Goal: Find contact information: Find contact information

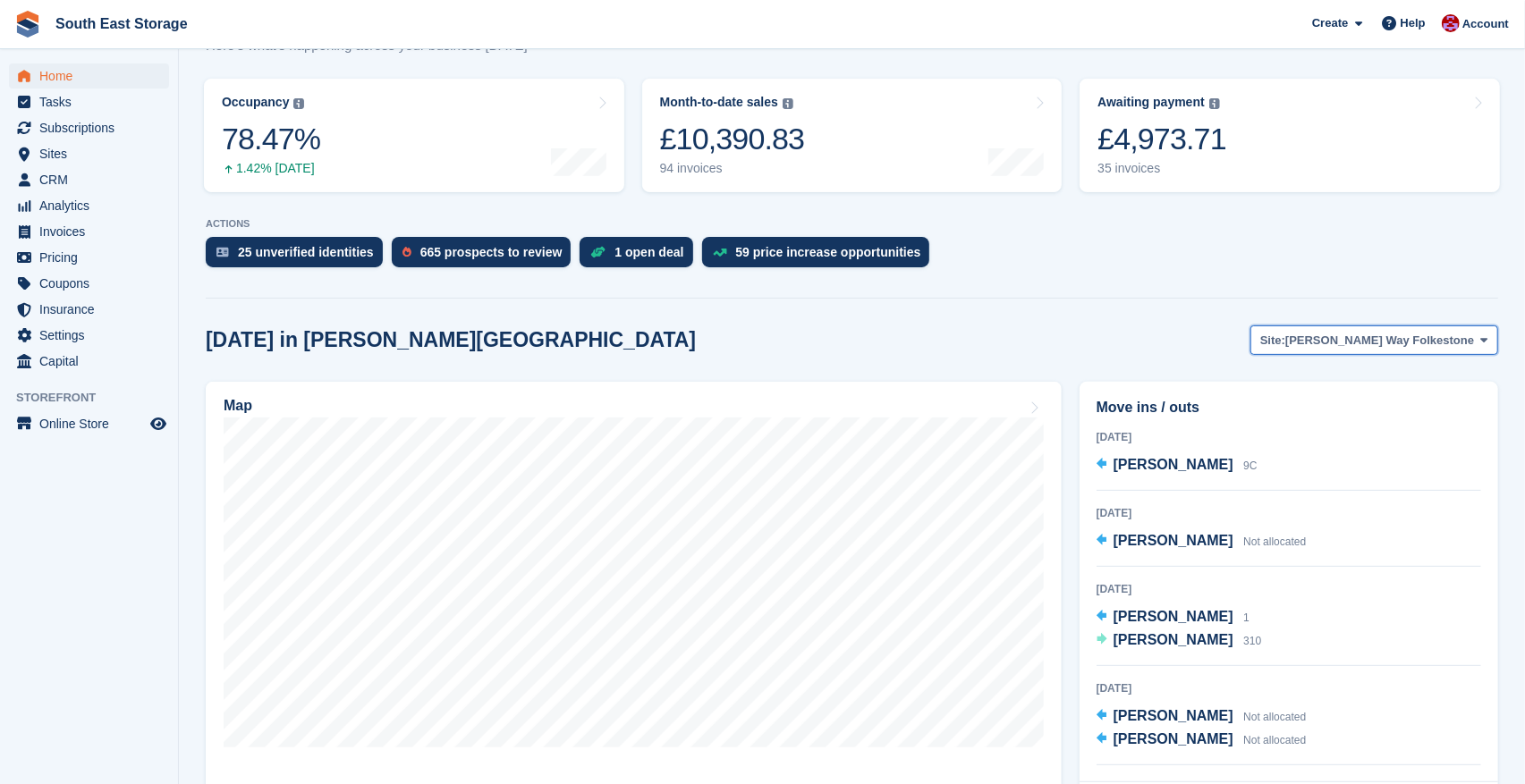
click at [1488, 341] on span at bounding box center [1486, 340] width 15 height 15
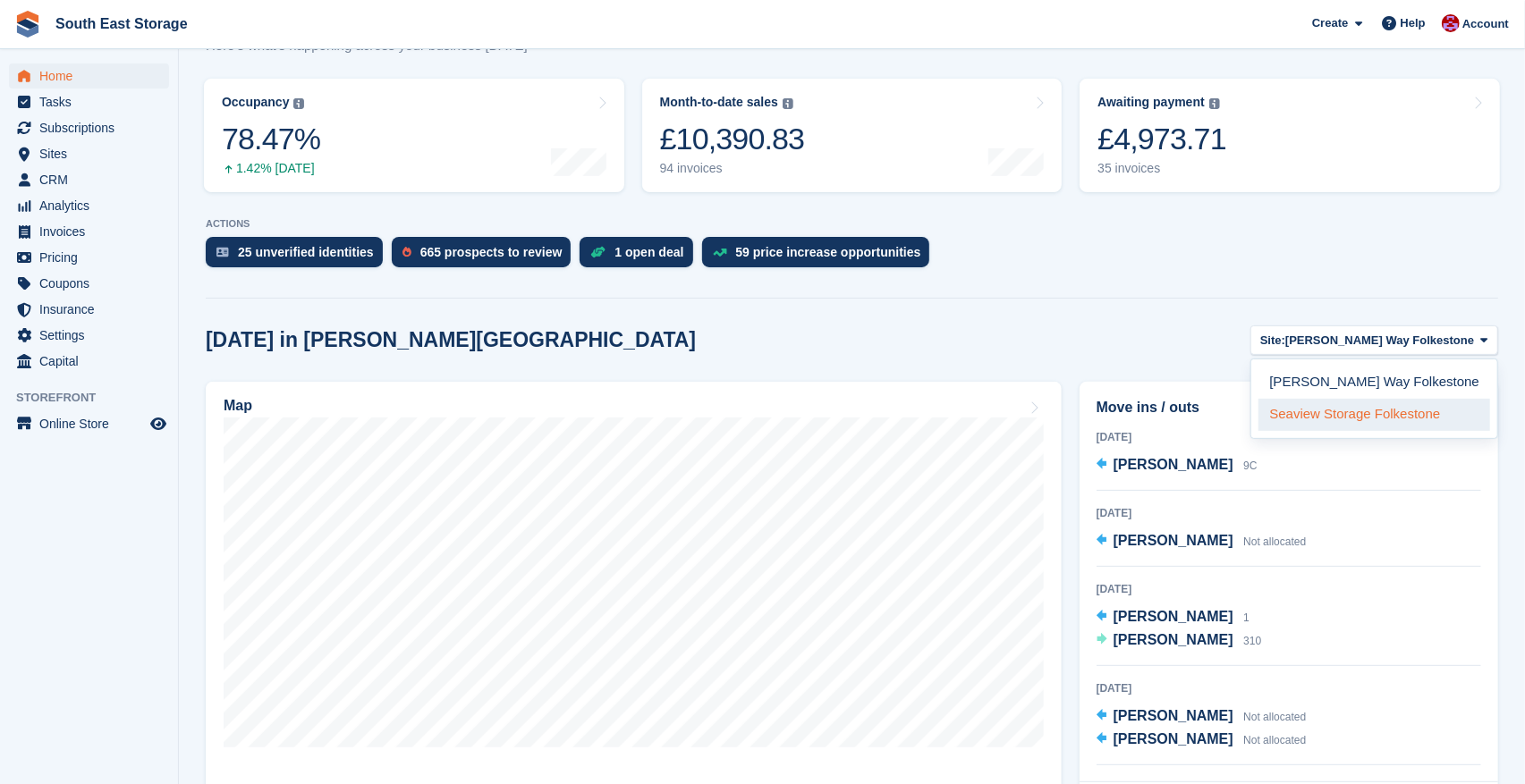
click at [1372, 419] on link "Seaview Storage Folkestone" at bounding box center [1374, 414] width 232 height 32
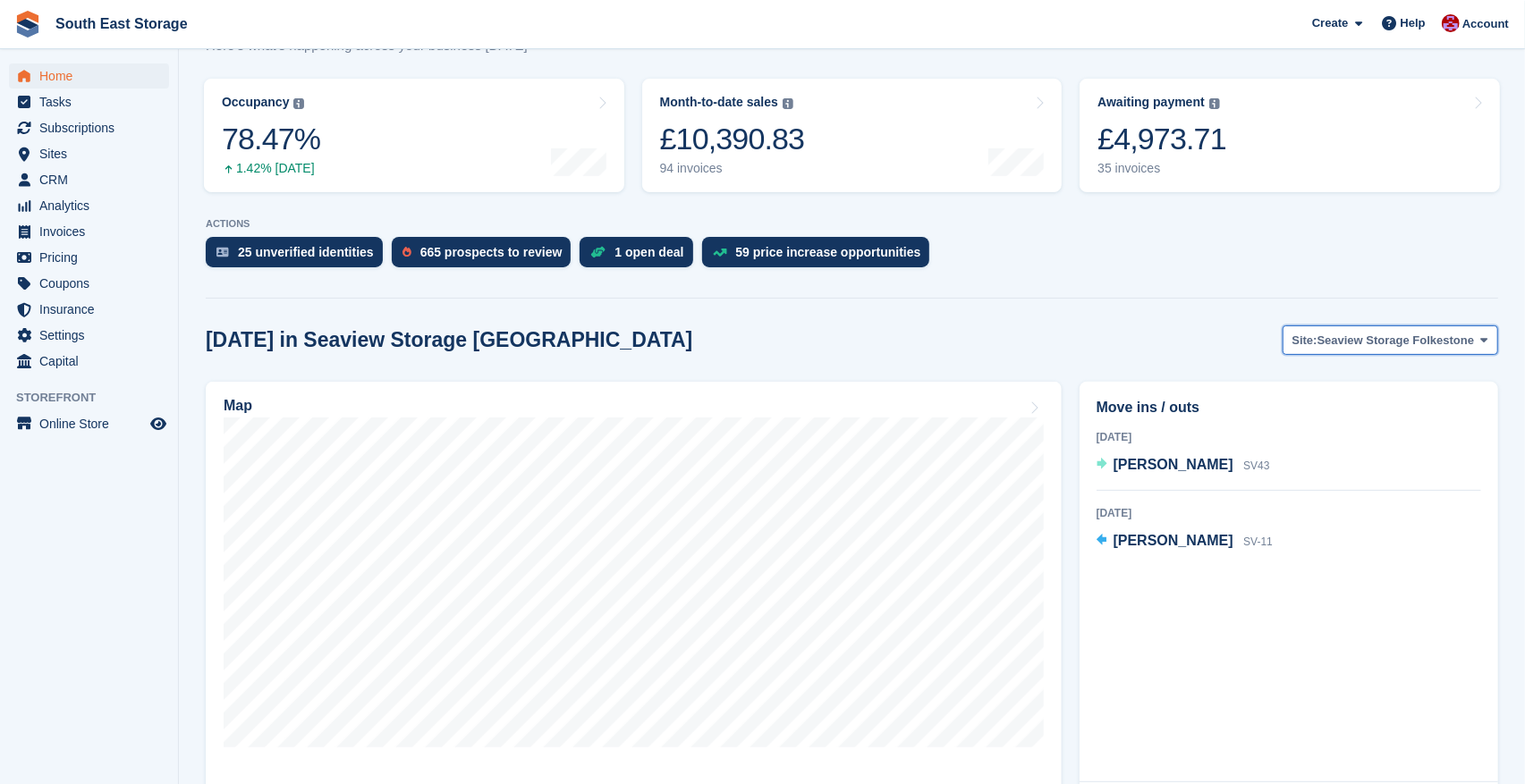
click at [1465, 338] on span "Seaview Storage Folkestone" at bounding box center [1397, 341] width 157 height 18
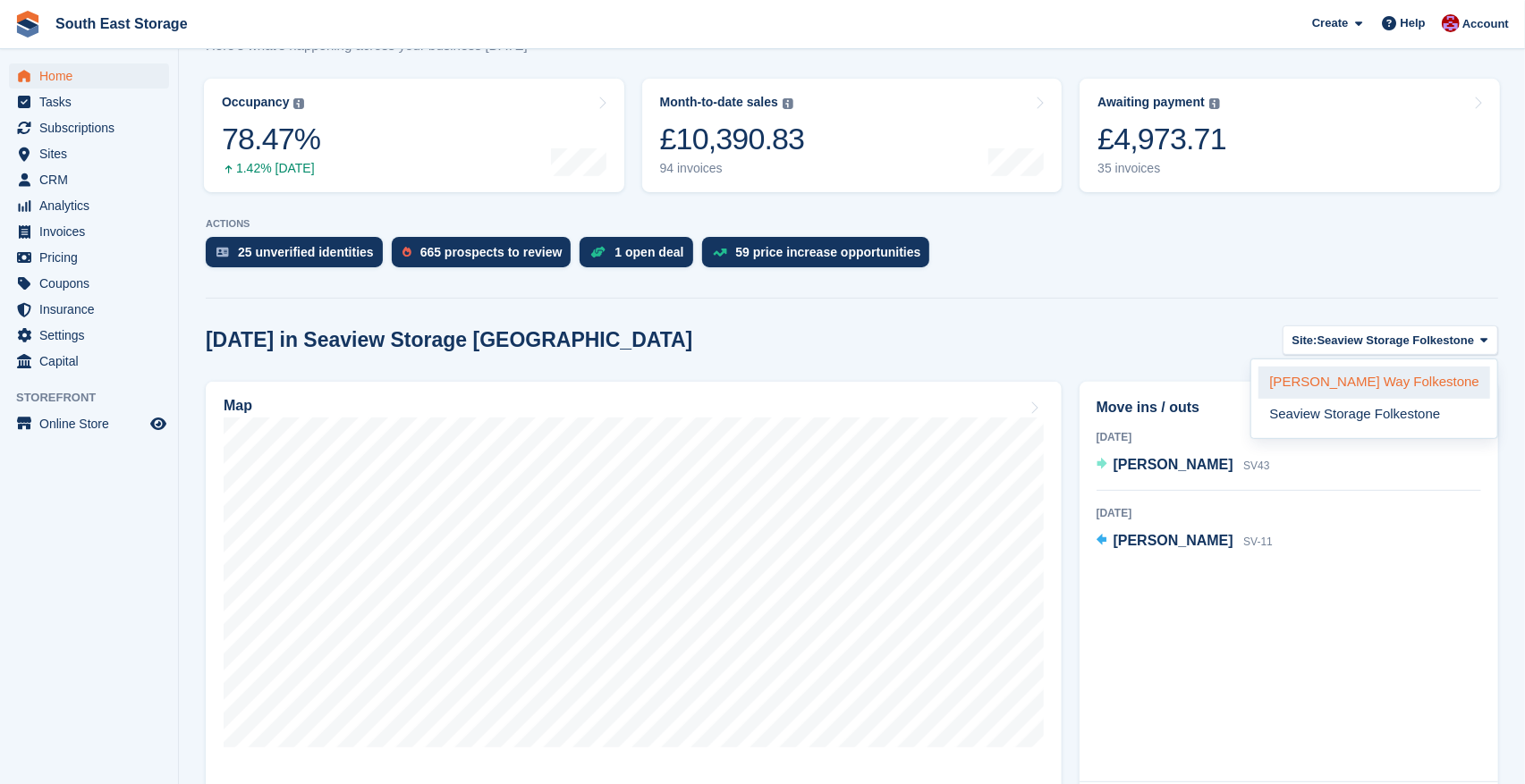
click at [1379, 381] on link "[PERSON_NAME] Way Folkestone" at bounding box center [1374, 382] width 232 height 32
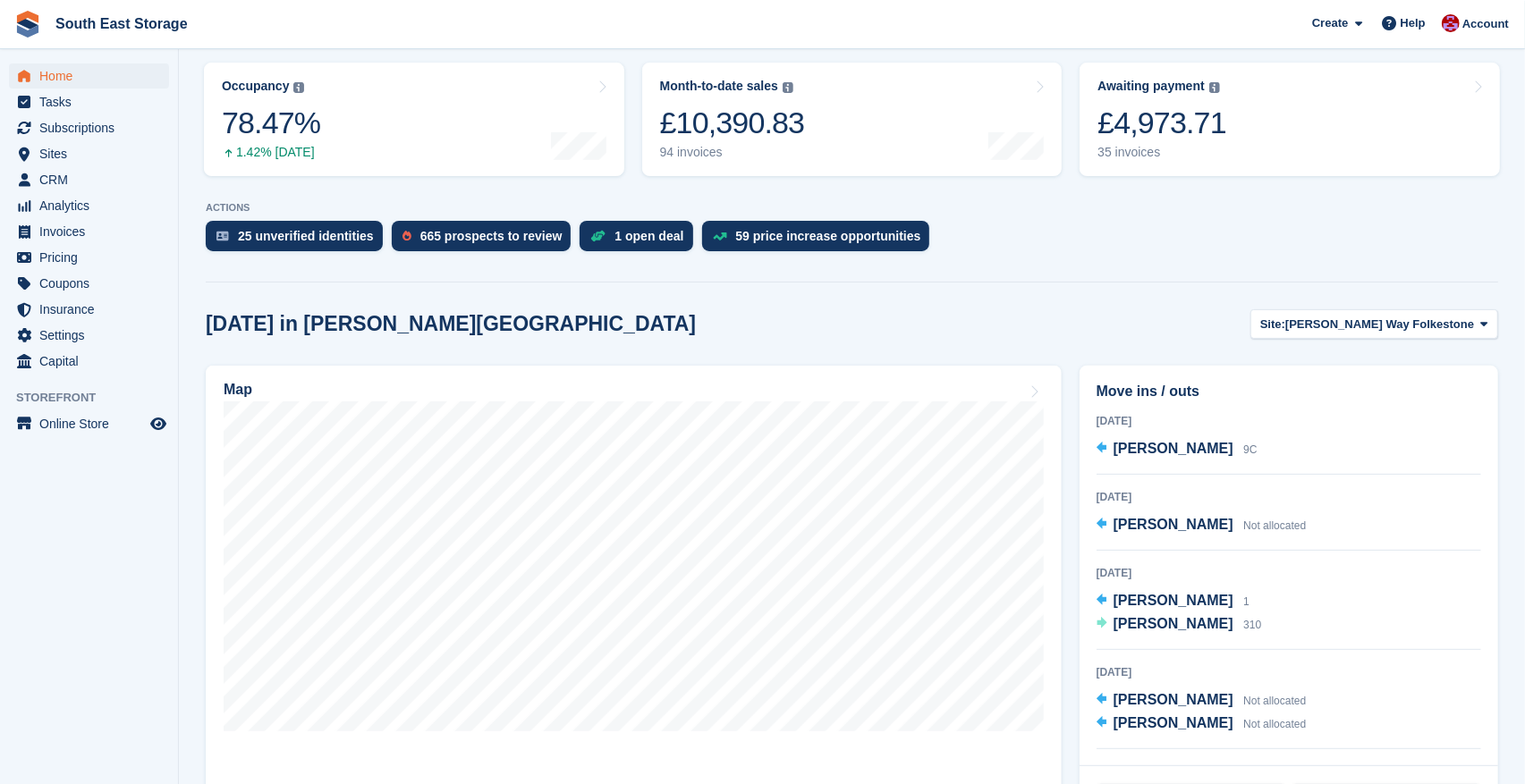
scroll to position [321, 0]
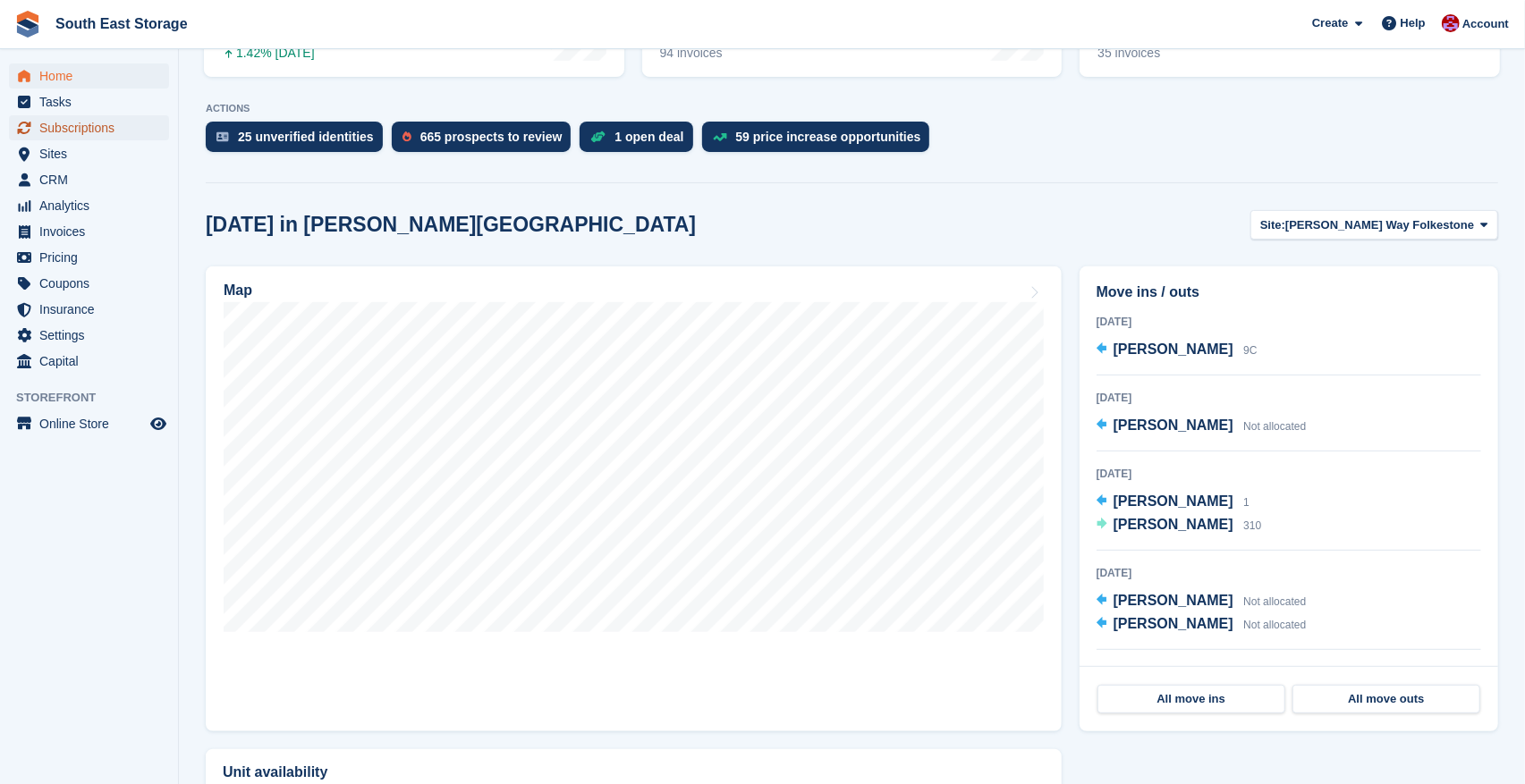
click at [59, 123] on span "Subscriptions" at bounding box center [92, 127] width 107 height 25
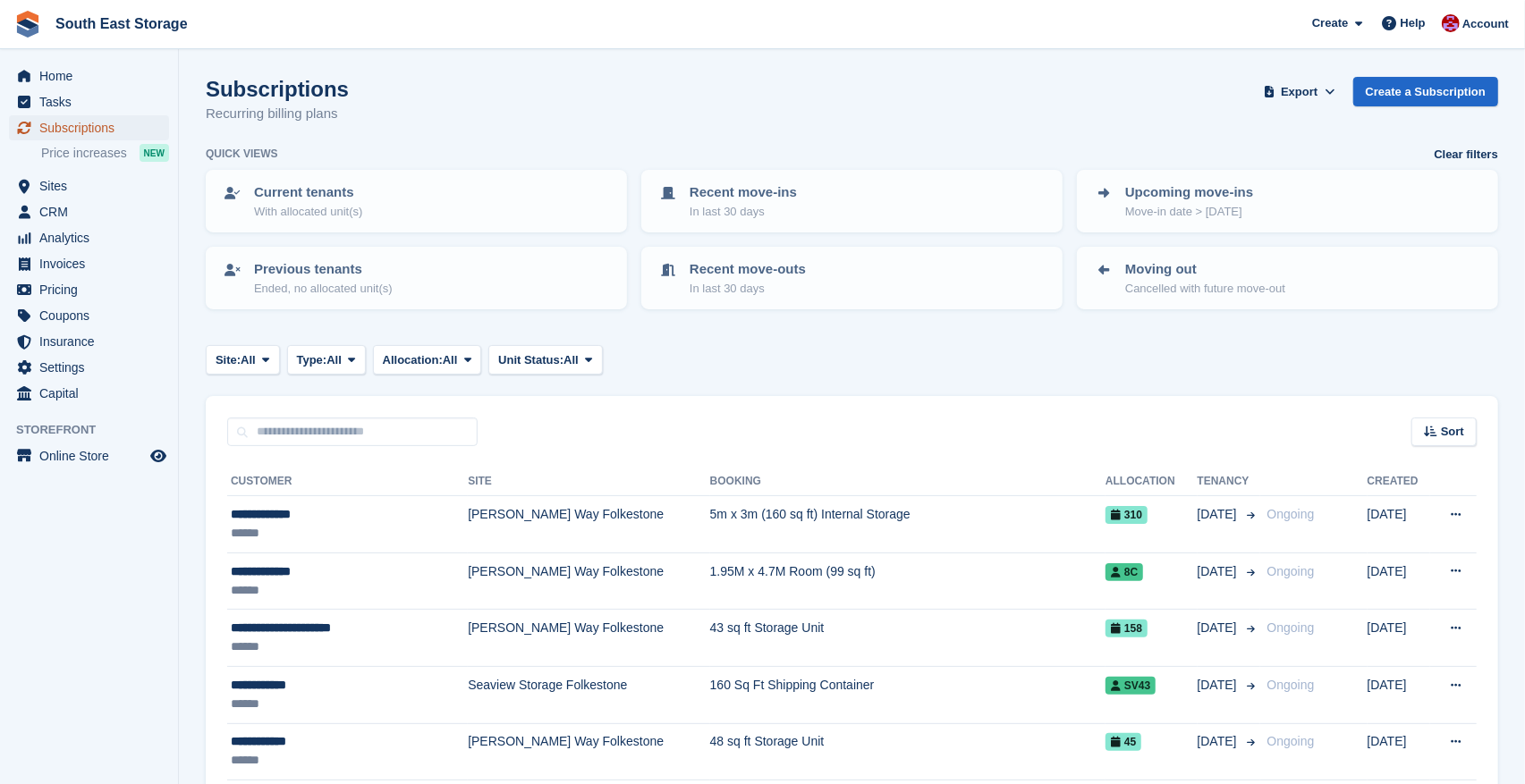
click at [68, 129] on span "Subscriptions" at bounding box center [92, 127] width 107 height 25
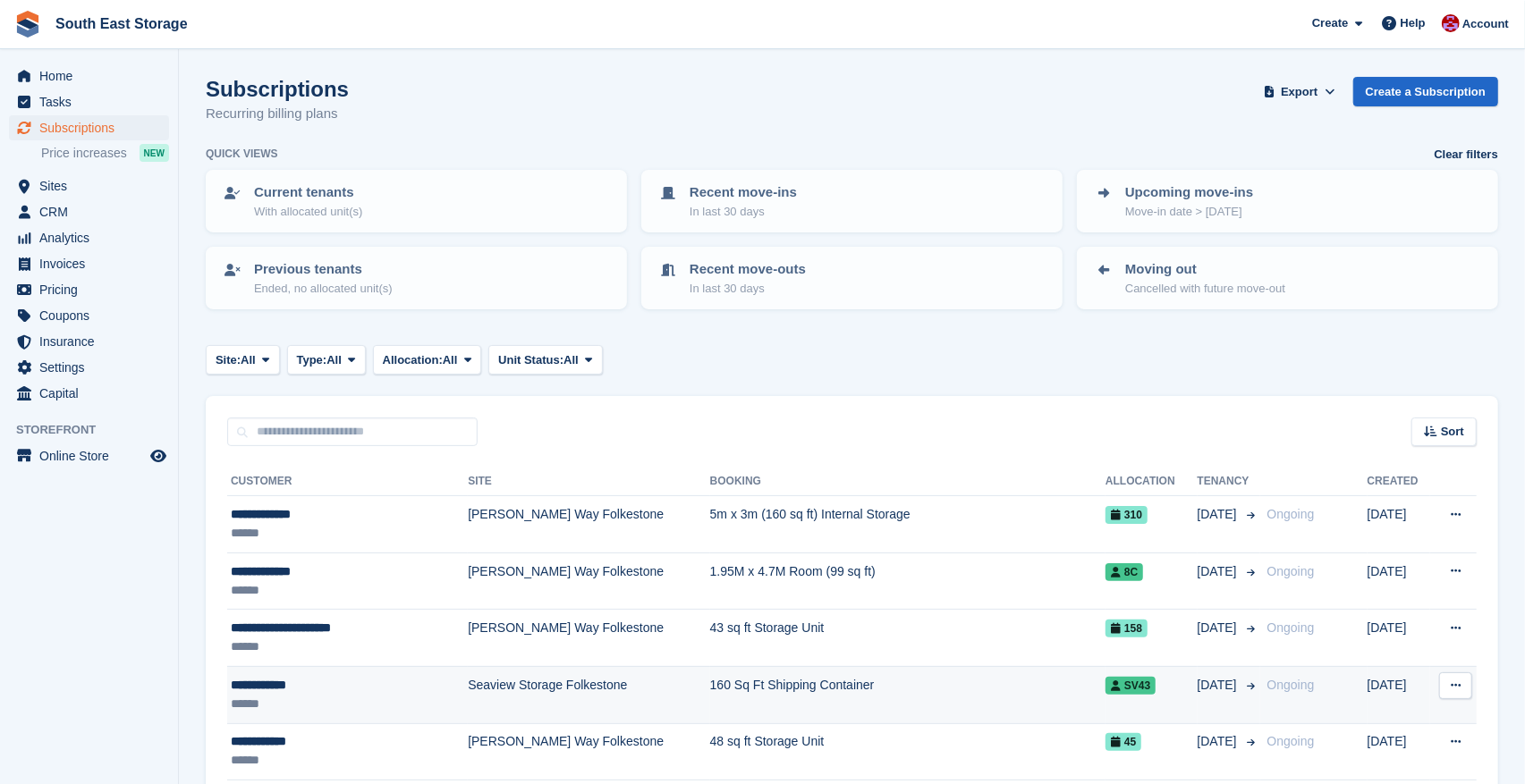
click at [257, 687] on div "**********" at bounding box center [326, 685] width 191 height 19
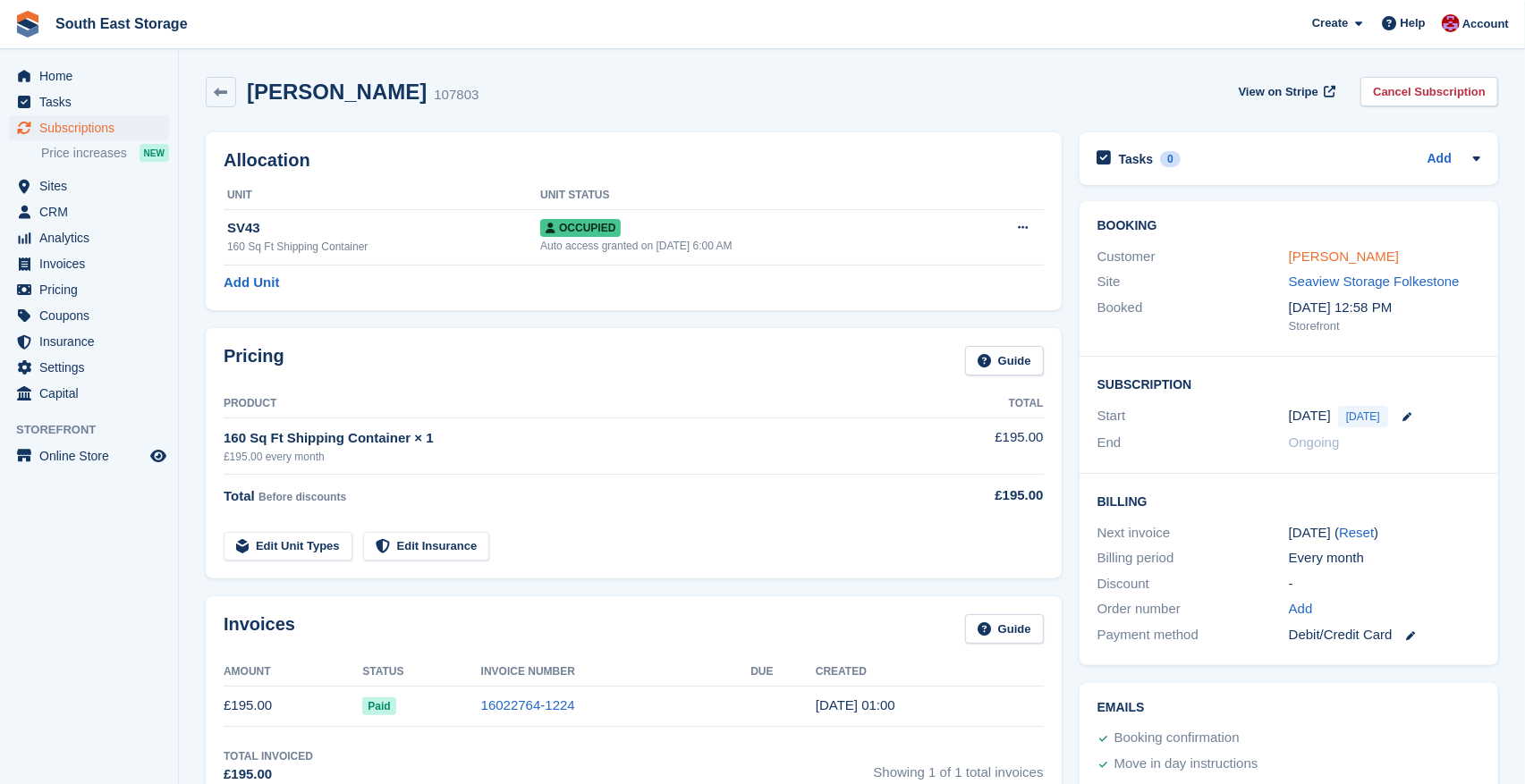
click at [1333, 253] on link "[PERSON_NAME]" at bounding box center [1344, 256] width 110 height 16
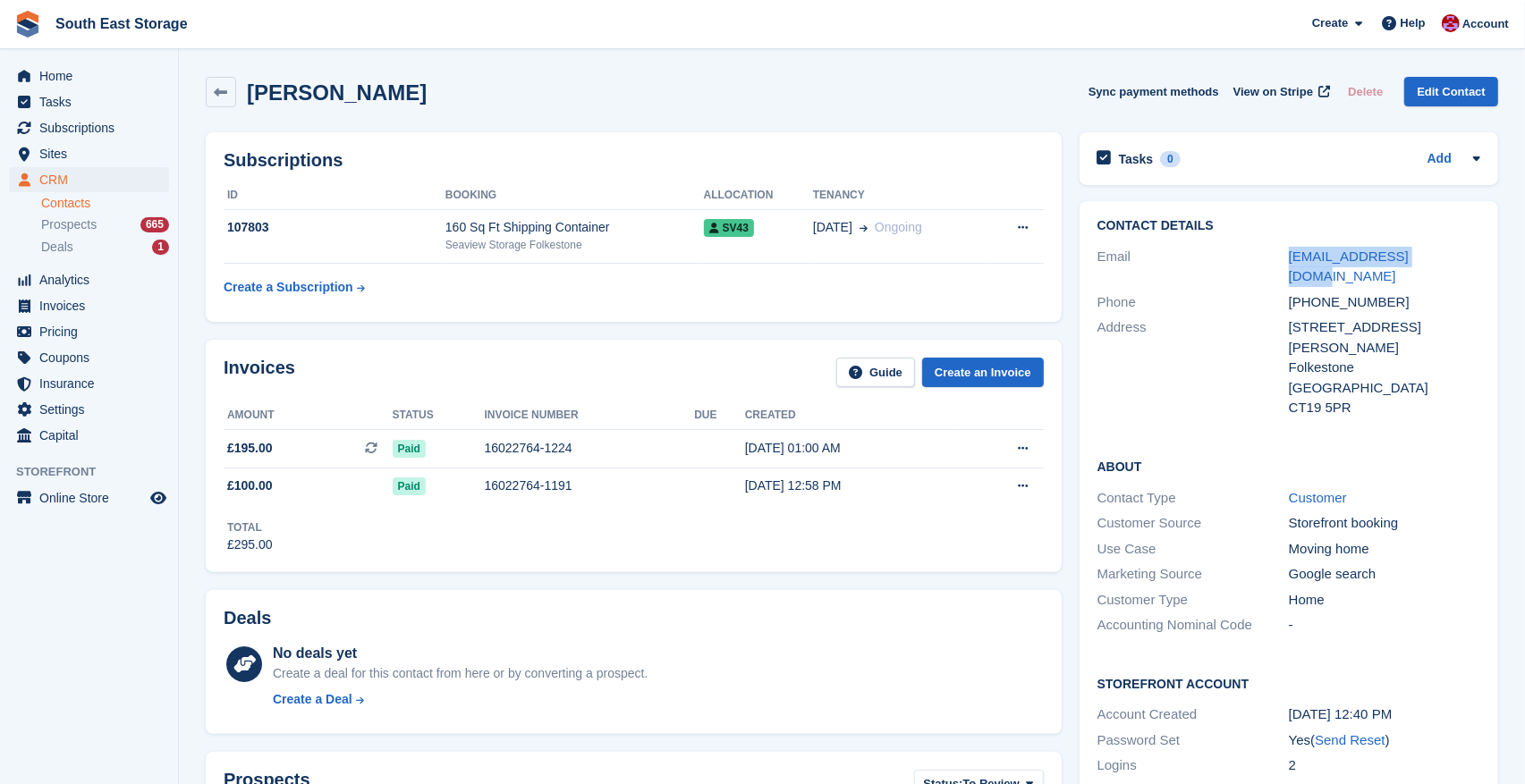
drag, startPoint x: 1450, startPoint y: 254, endPoint x: 1271, endPoint y: 252, distance: 179.0
click at [1271, 252] on div "Email [EMAIL_ADDRESS][DOMAIN_NAME]" at bounding box center [1289, 267] width 383 height 46
copy div "ty.power@hotmail.com"
